Goal: Task Accomplishment & Management: Manage account settings

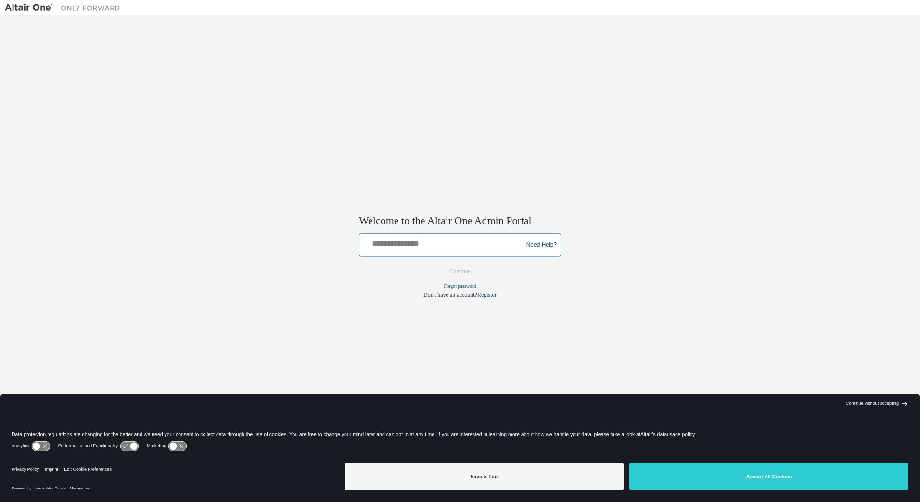
click at [429, 243] on input "text" at bounding box center [442, 243] width 158 height 14
type input "**********"
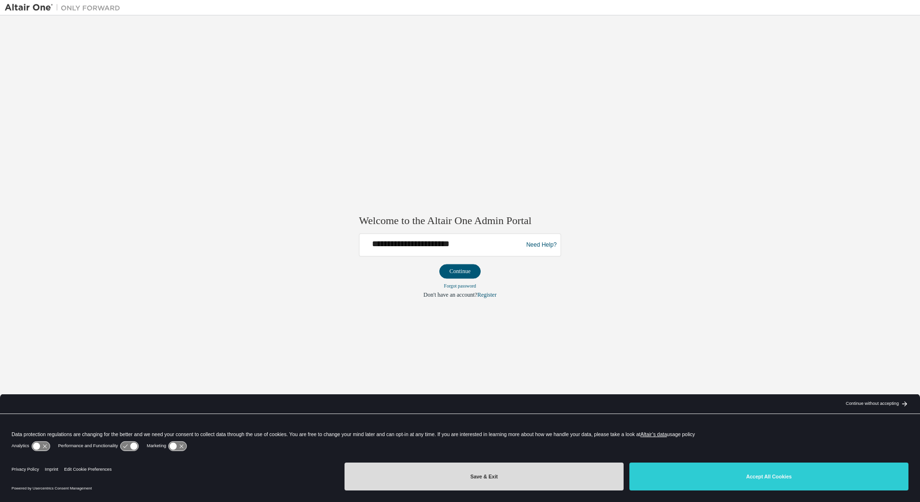
click at [469, 473] on button "Save & Exit" at bounding box center [483, 477] width 279 height 28
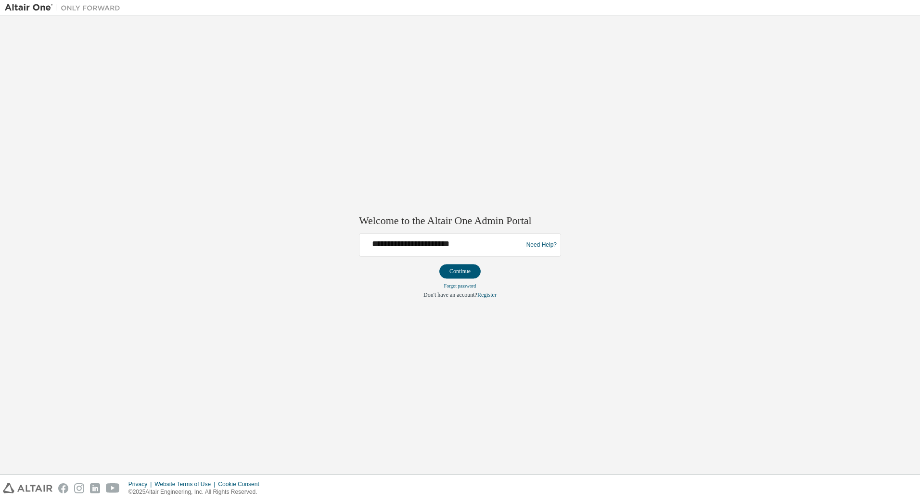
click at [452, 257] on form "**********" at bounding box center [460, 266] width 202 height 65
click at [452, 263] on div at bounding box center [460, 263] width 202 height 1
click at [450, 272] on button "Continue" at bounding box center [459, 272] width 41 height 14
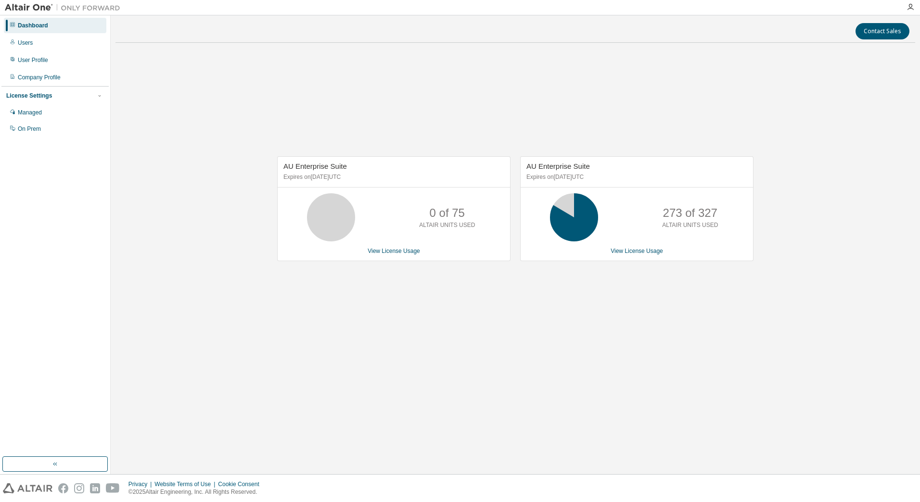
drag, startPoint x: 554, startPoint y: 90, endPoint x: 424, endPoint y: 84, distance: 130.0
click at [424, 84] on div "AU Enterprise Suite Expires on January 1, 2026 UTC 0 of 75 ALTAIR UNITS USED Vi…" at bounding box center [514, 214] width 799 height 327
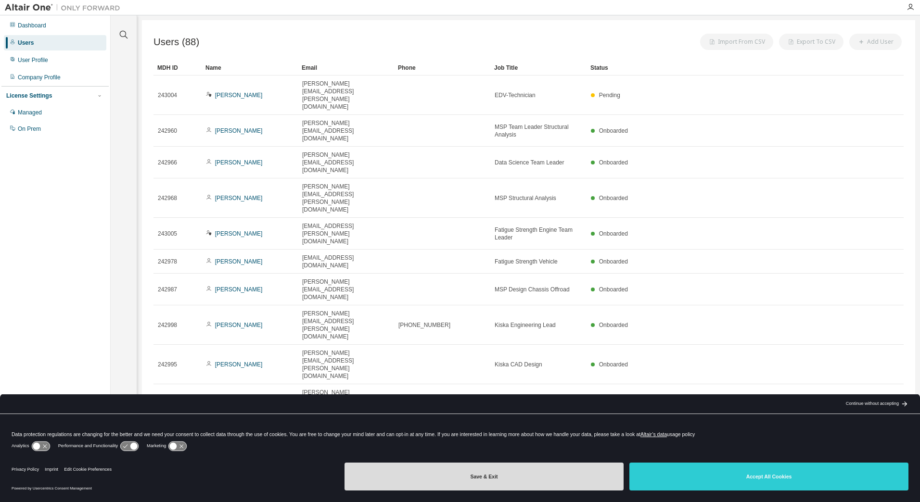
click at [422, 470] on button "Save & Exit" at bounding box center [483, 477] width 279 height 28
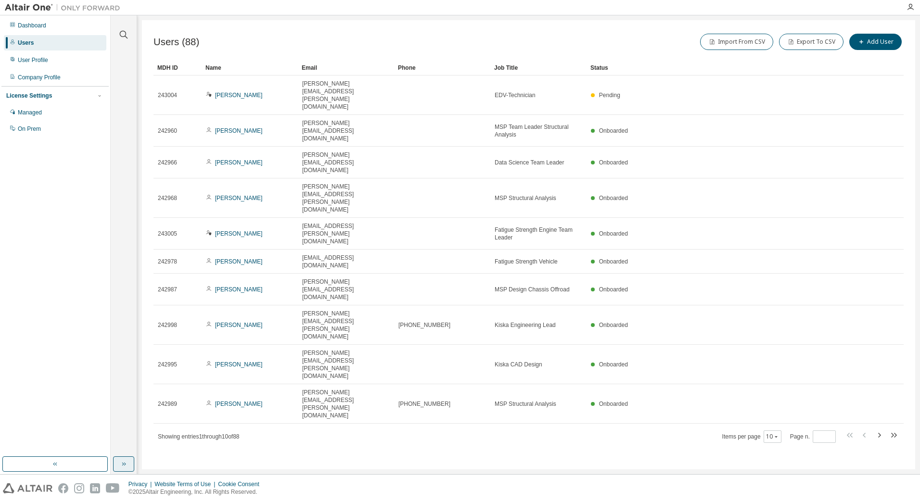
click at [122, 465] on icon "button" at bounding box center [124, 464] width 8 height 8
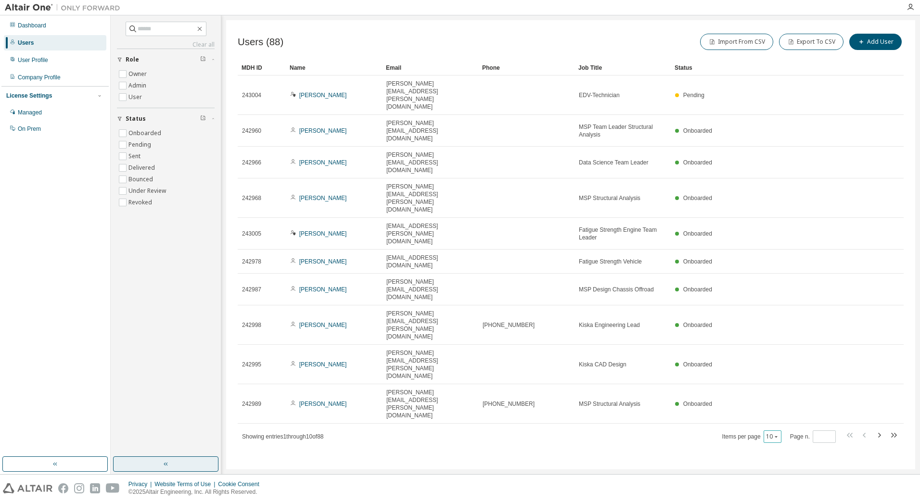
click at [776, 433] on button "10" at bounding box center [772, 437] width 13 height 8
click at [778, 324] on div "100" at bounding box center [803, 327] width 77 height 12
